Goal: Information Seeking & Learning: Learn about a topic

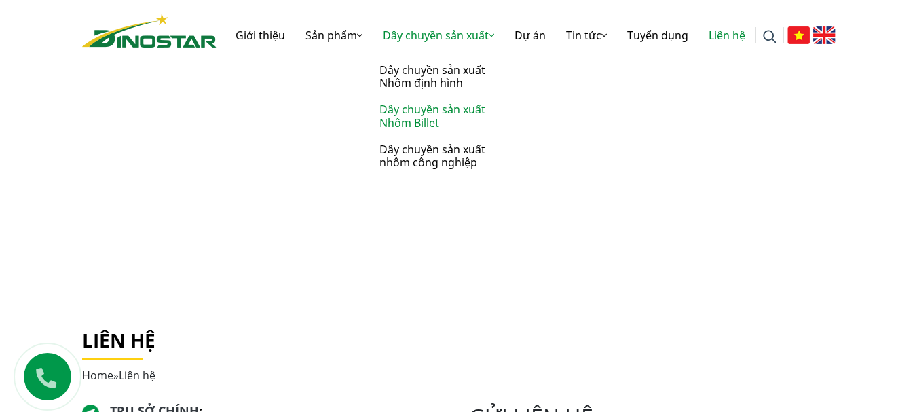
click at [447, 109] on link "Dây chuyền sản xuất Nhôm Billet" at bounding box center [440, 115] width 136 height 39
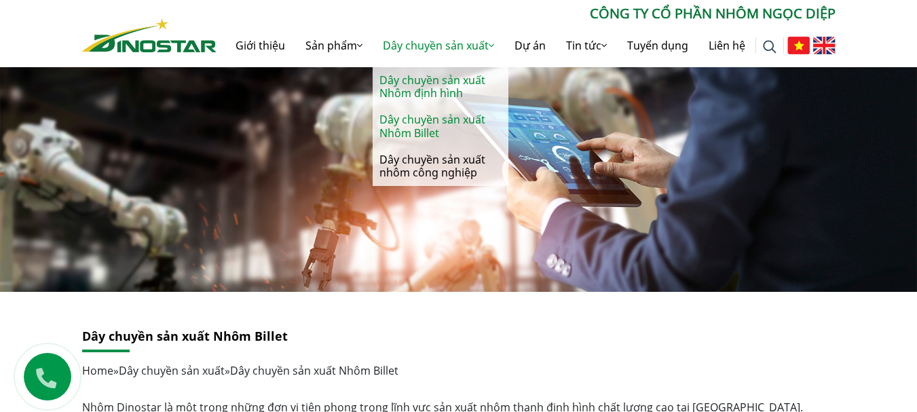
click at [442, 92] on link "Dây chuyền sản xuất Nhôm định hình" at bounding box center [440, 86] width 136 height 39
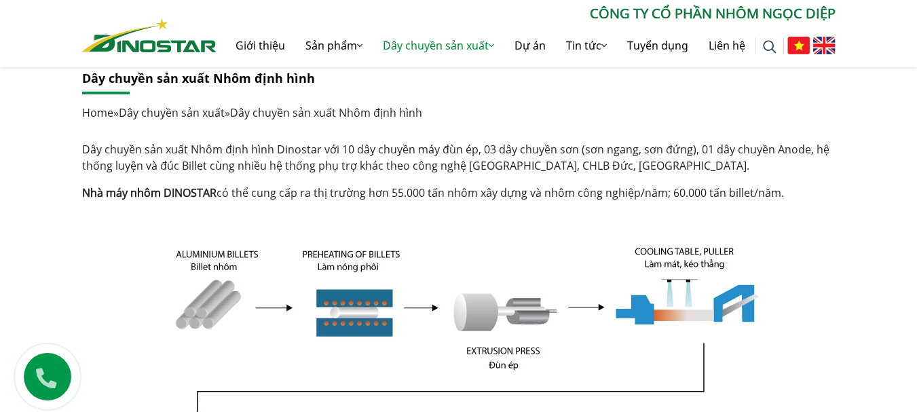
scroll to position [257, 0]
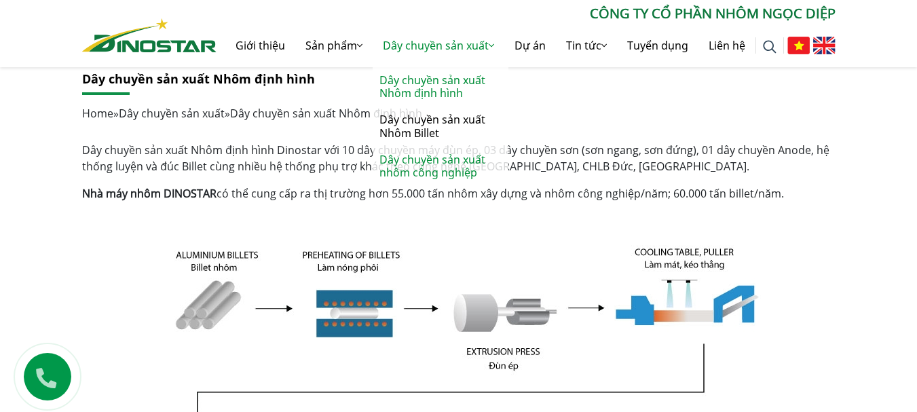
click at [438, 168] on link "Dây chuyền sản xuất nhôm công nghiệp" at bounding box center [440, 166] width 136 height 39
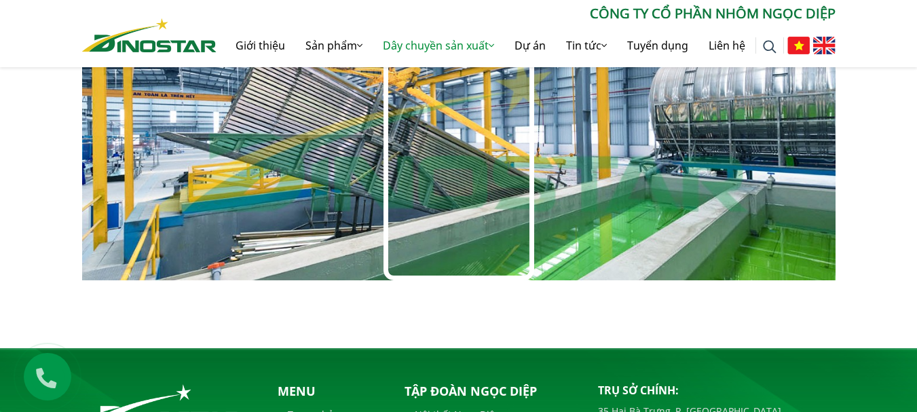
scroll to position [896, 0]
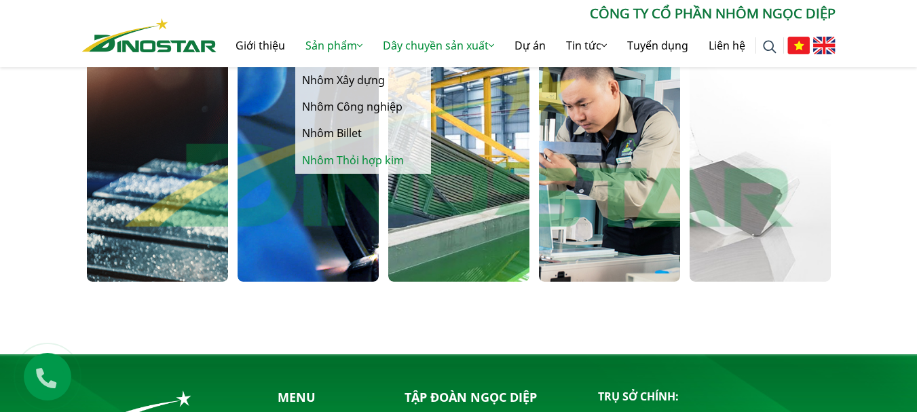
click at [338, 168] on link "Nhôm Thỏi hợp kim" at bounding box center [363, 160] width 136 height 26
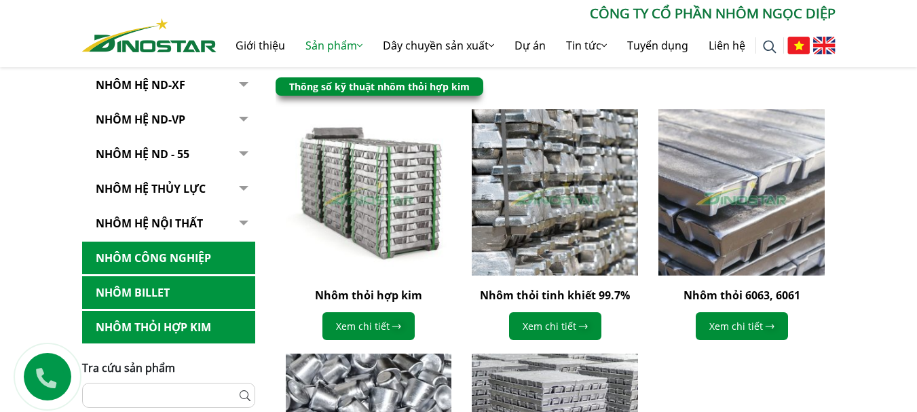
scroll to position [326, 0]
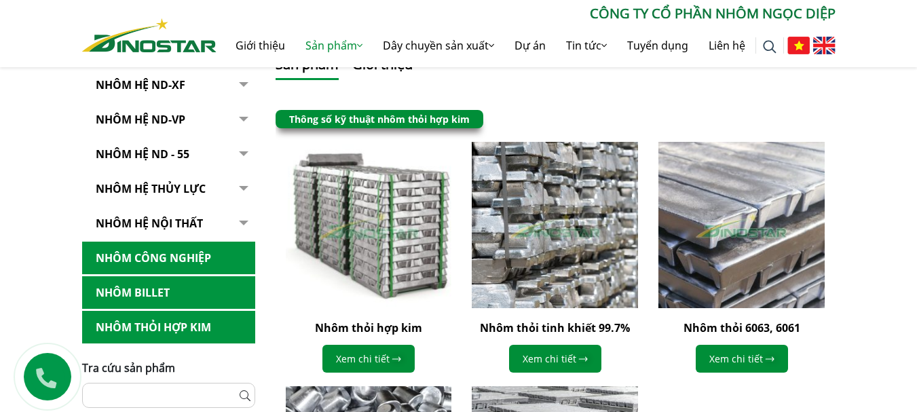
click at [353, 220] on img at bounding box center [368, 225] width 182 height 182
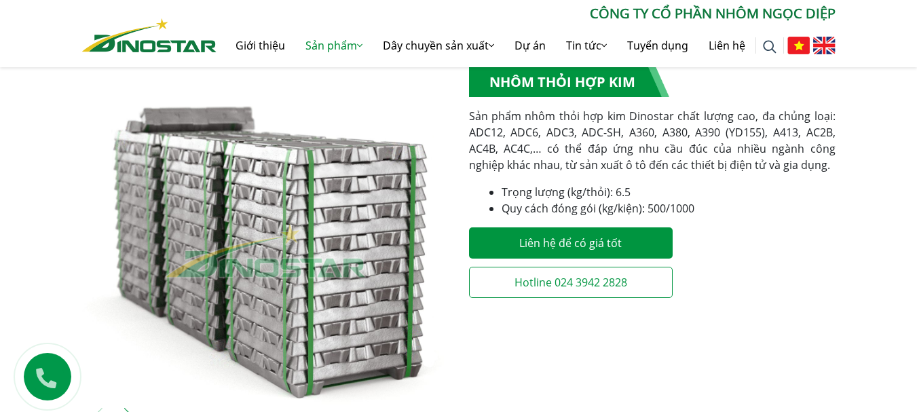
scroll to position [271, 0]
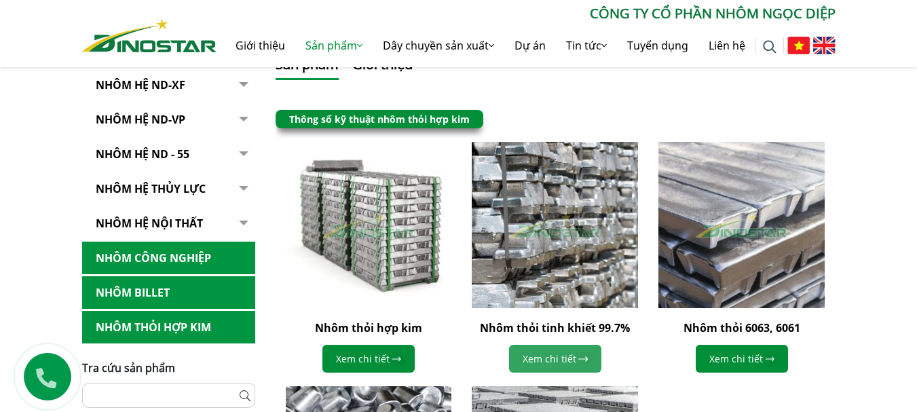
click at [529, 358] on link "Xem chi tiết" at bounding box center [555, 359] width 92 height 28
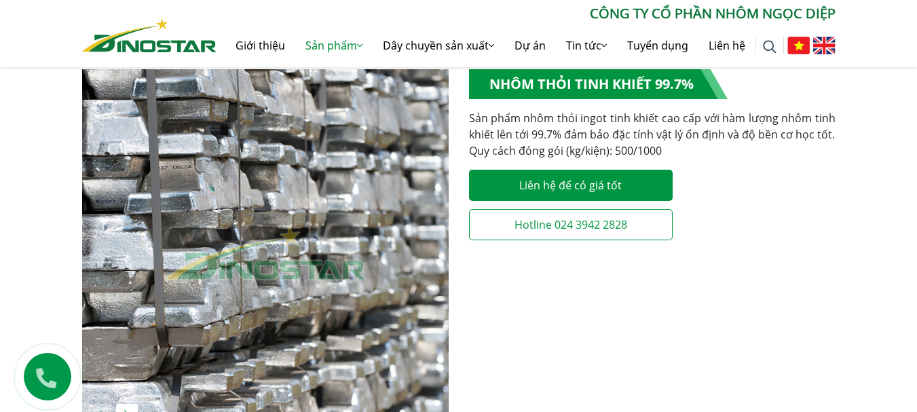
scroll to position [271, 0]
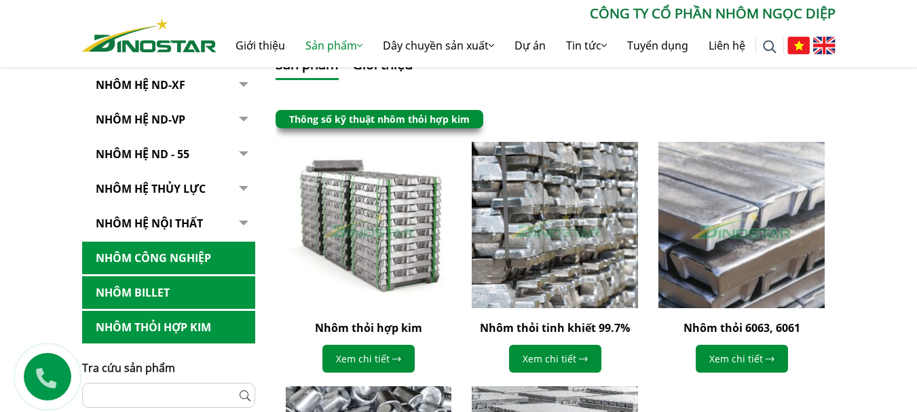
click at [707, 229] on img at bounding box center [741, 225] width 182 height 182
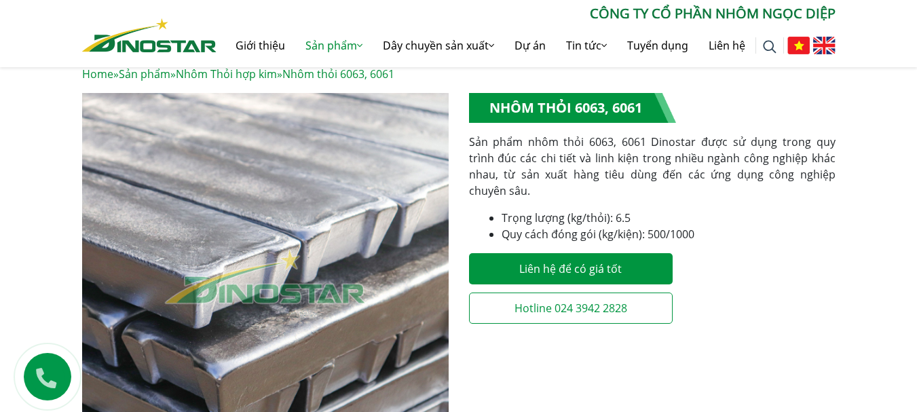
scroll to position [244, 0]
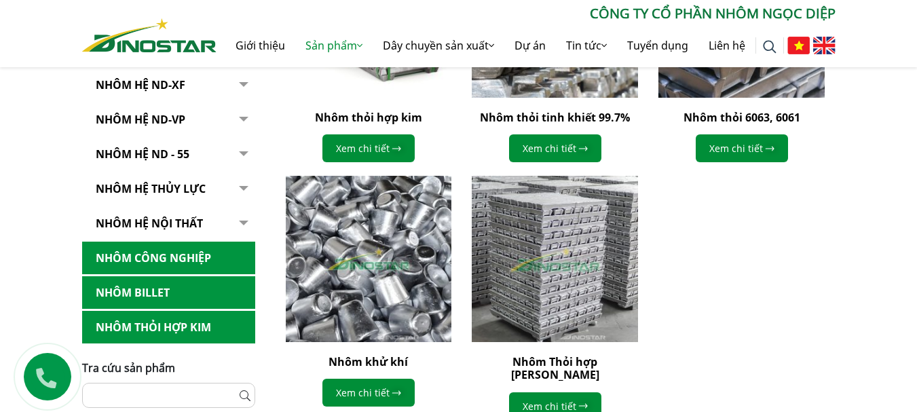
scroll to position [543, 0]
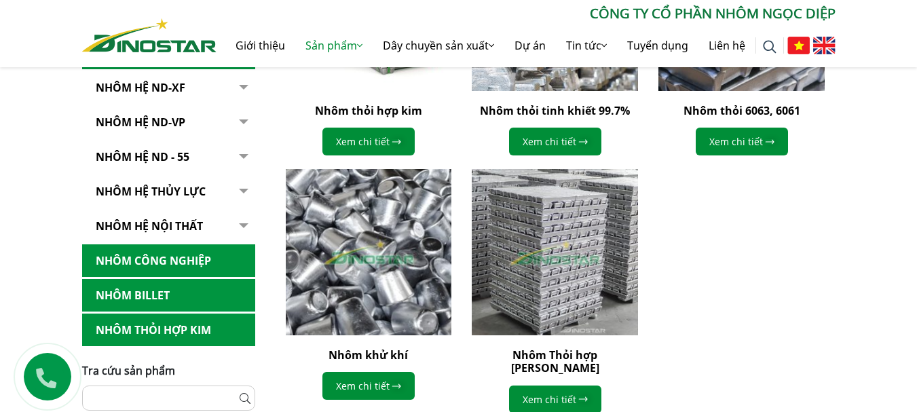
click at [413, 258] on img at bounding box center [368, 252] width 182 height 182
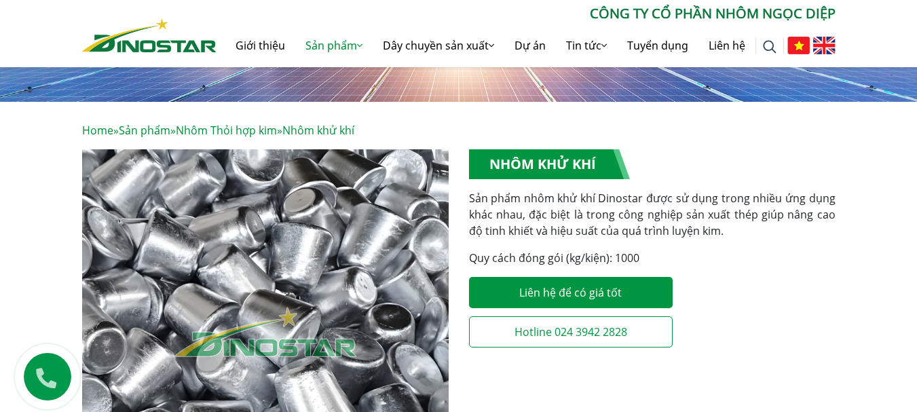
scroll to position [217, 0]
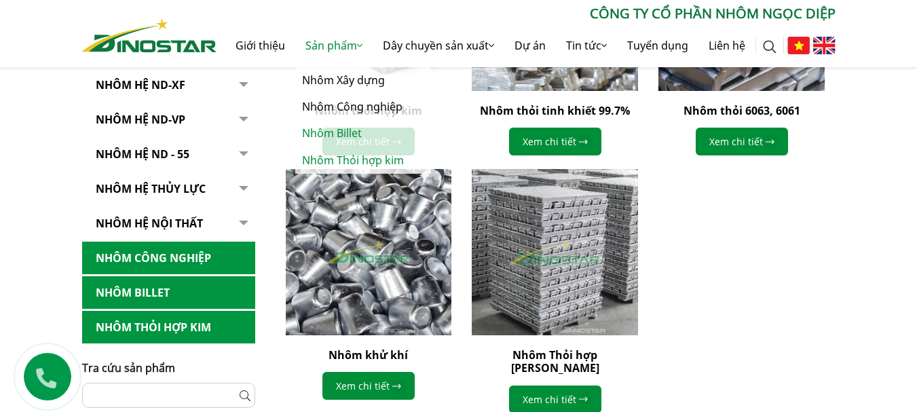
click at [341, 133] on link "Nhôm Billet" at bounding box center [363, 133] width 136 height 26
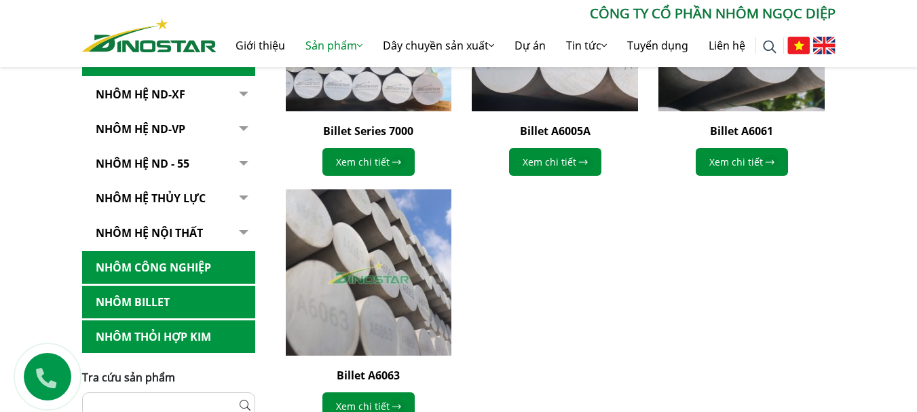
scroll to position [543, 0]
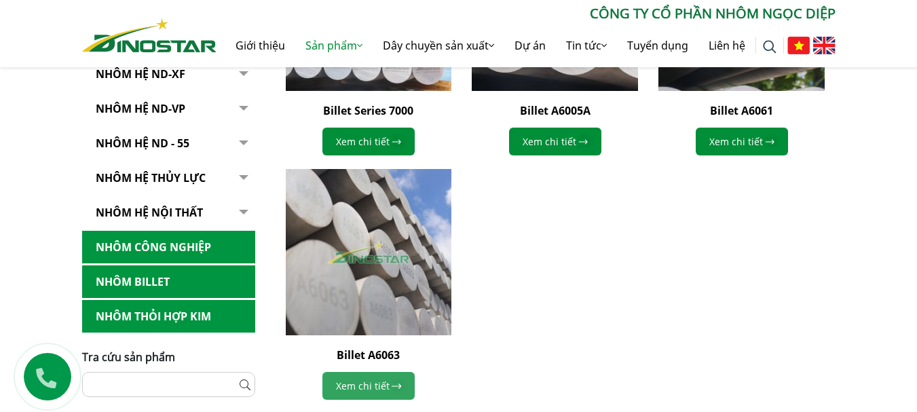
click at [379, 398] on link "Xem chi tiết" at bounding box center [368, 386] width 92 height 28
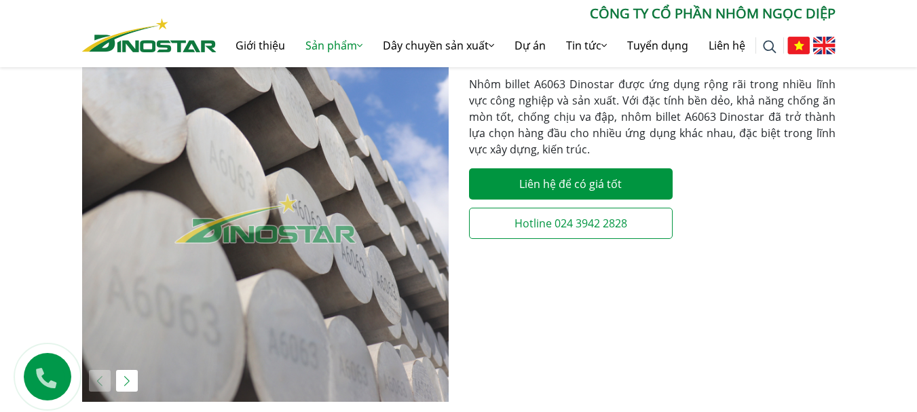
scroll to position [137, 0]
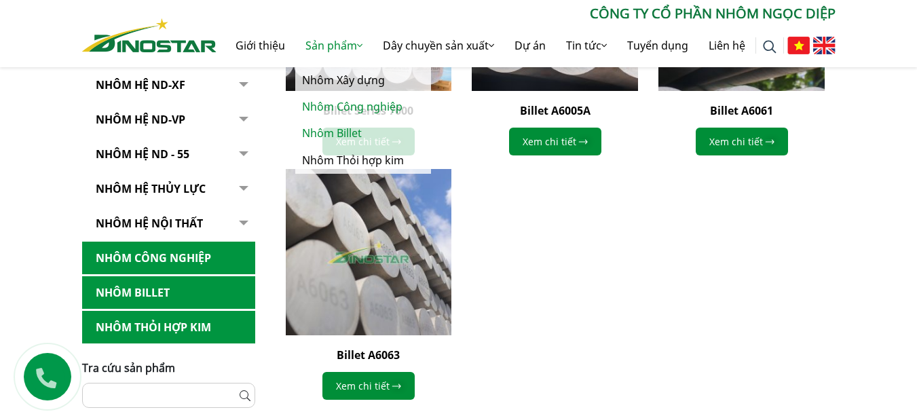
click at [330, 96] on link "Nhôm Công nghiệp" at bounding box center [363, 107] width 136 height 26
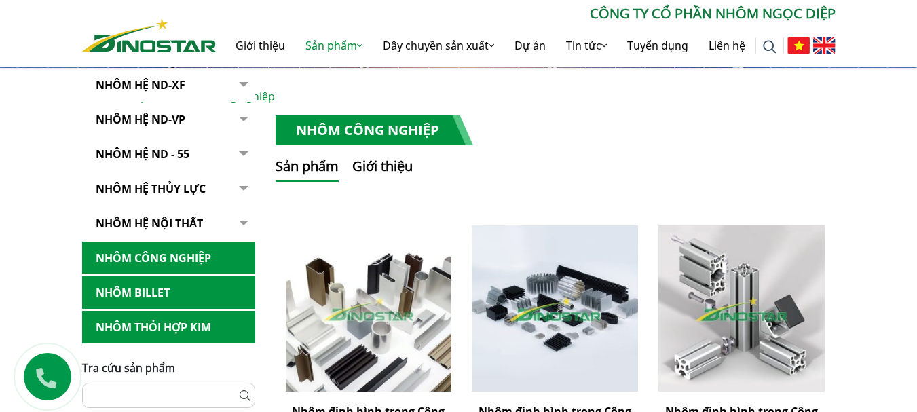
scroll to position [163, 0]
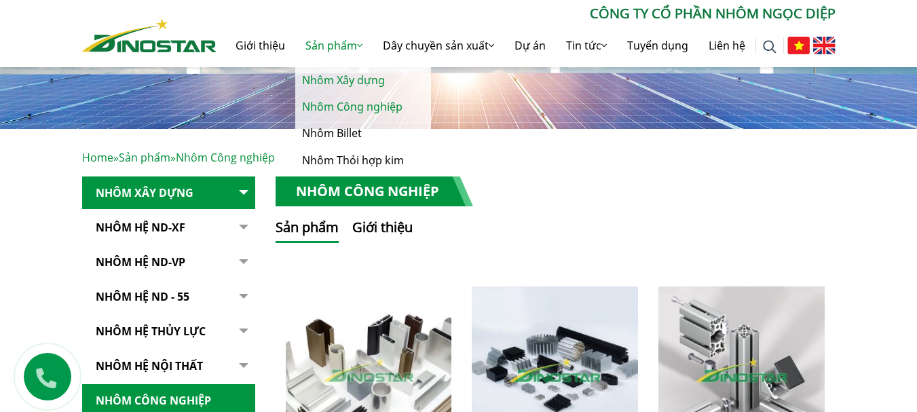
click at [348, 88] on link "Nhôm Xây dựng" at bounding box center [363, 80] width 136 height 26
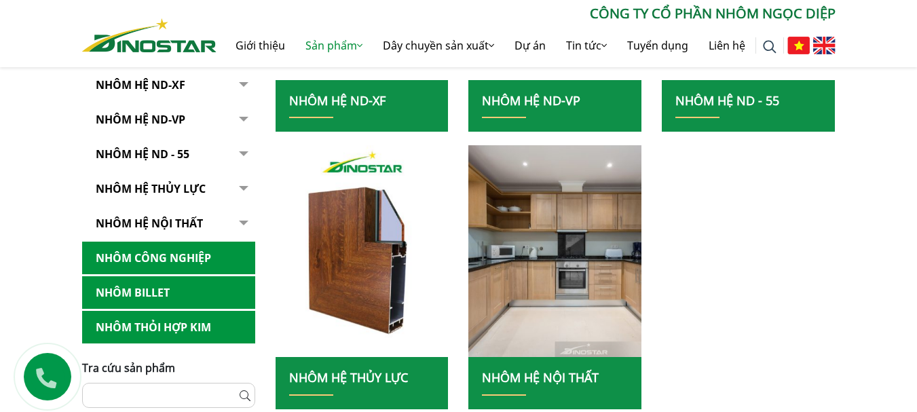
scroll to position [516, 0]
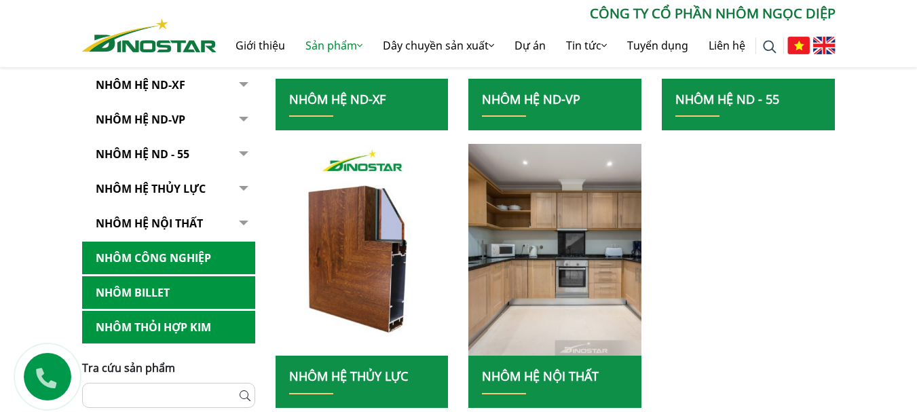
click at [398, 378] on link "Nhôm hệ thủy lực" at bounding box center [348, 376] width 119 height 16
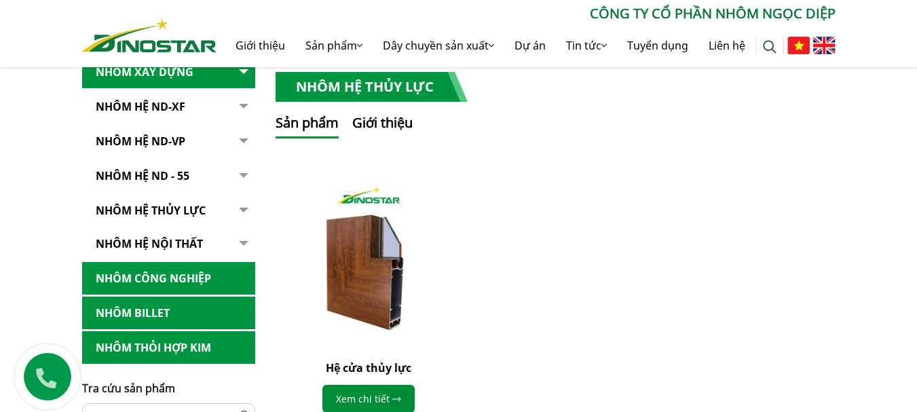
scroll to position [366, 0]
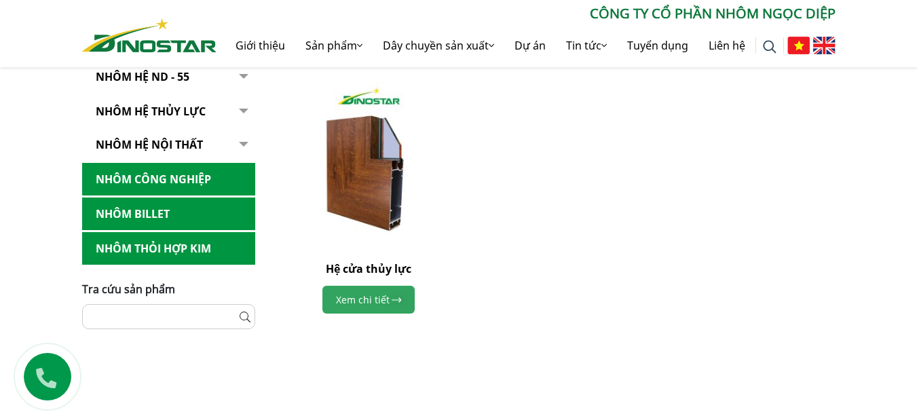
click at [387, 303] on link "Xem chi tiết" at bounding box center [368, 300] width 92 height 28
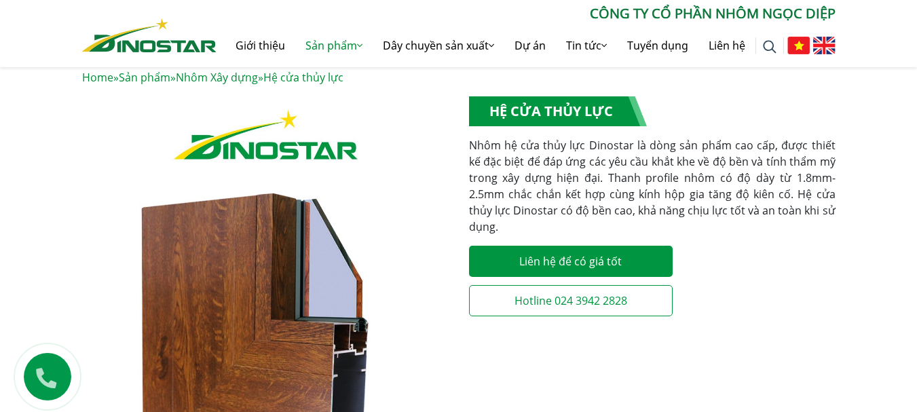
scroll to position [244, 0]
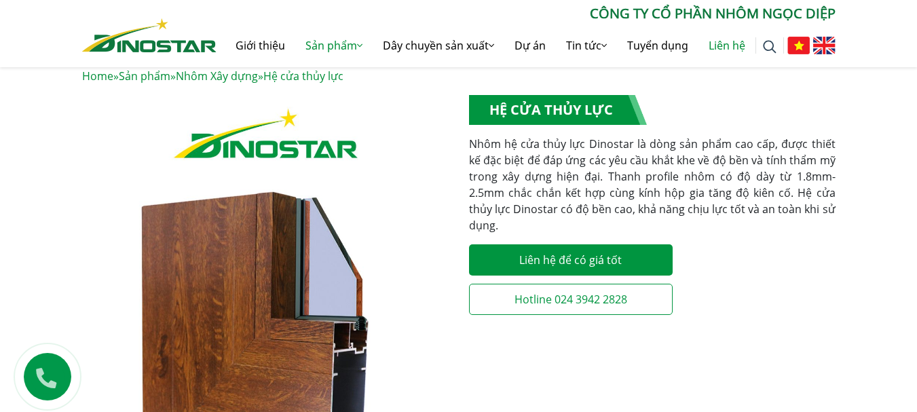
click at [720, 48] on link "Liên hệ" at bounding box center [726, 45] width 57 height 43
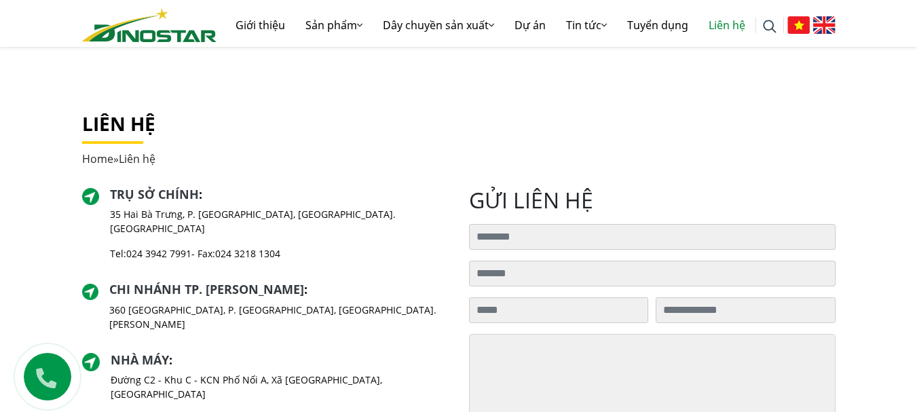
scroll to position [218, 0]
